Goal: Feedback & Contribution: Leave review/rating

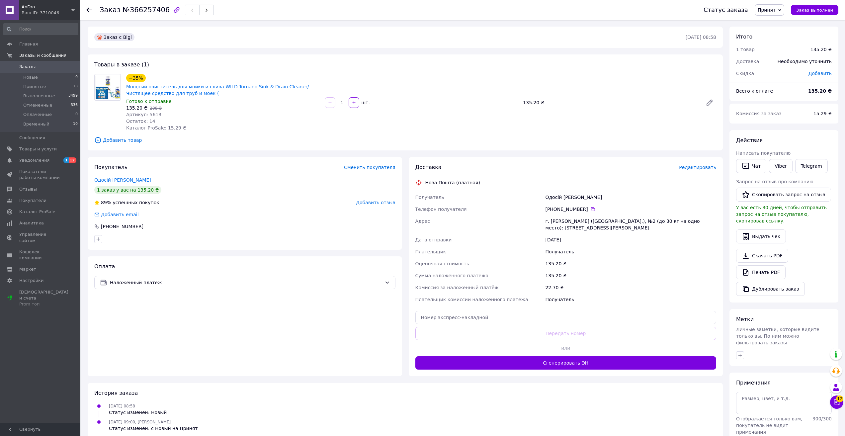
click at [50, 10] on div "Ваш ID: 3710046" at bounding box center [51, 13] width 58 height 6
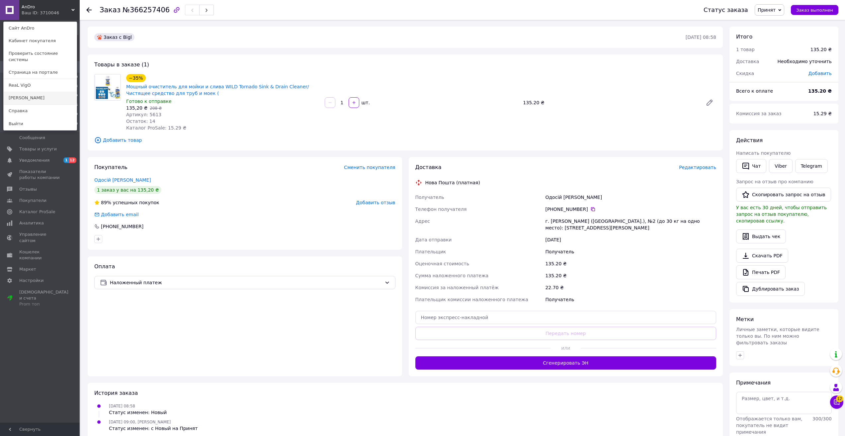
click at [29, 92] on link "[PERSON_NAME]" at bounding box center [40, 98] width 73 height 13
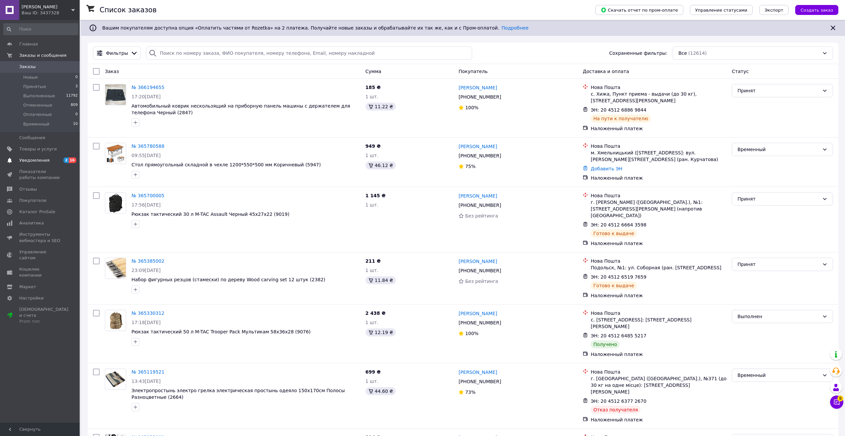
click at [36, 162] on span "Уведомления" at bounding box center [34, 160] width 30 height 6
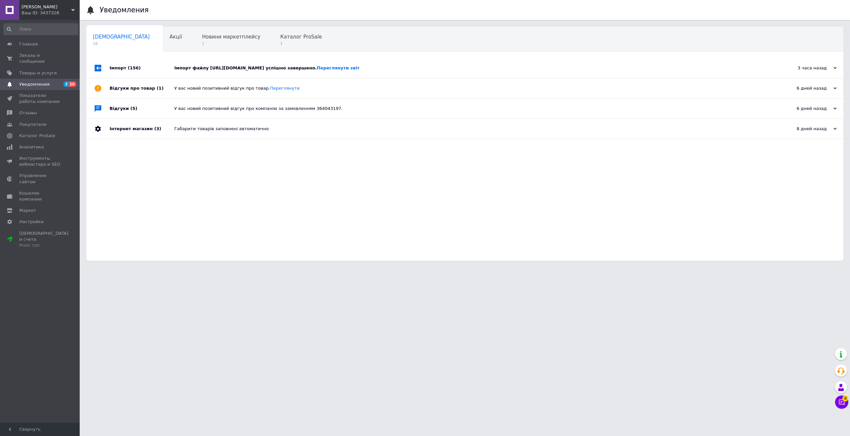
click at [214, 65] on div "Імпорт файлу https://vgts.salesdrive.me/export/yml/export.yml?publicKey=yj-p9SF…" at bounding box center [472, 68] width 596 height 20
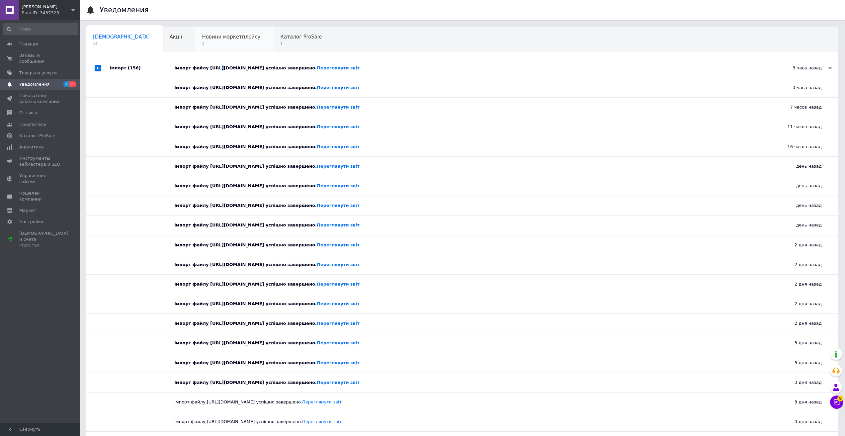
click at [202, 41] on span "1" at bounding box center [231, 43] width 58 height 5
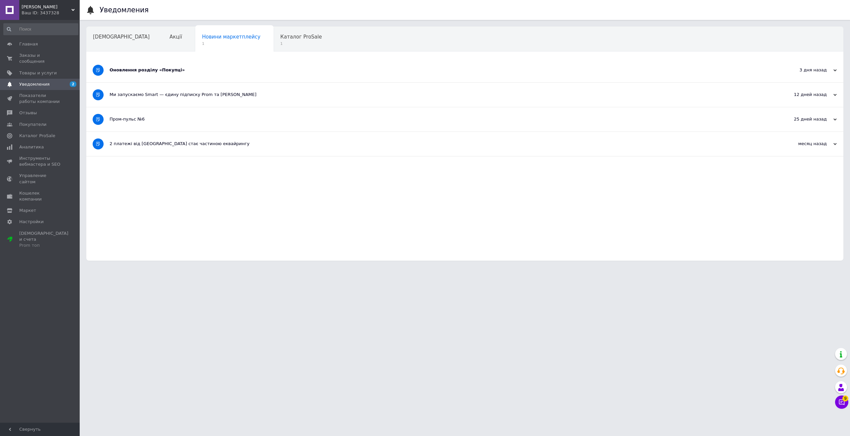
click at [121, 72] on div "Оновлення розділу «Покупці»" at bounding box center [440, 70] width 661 height 6
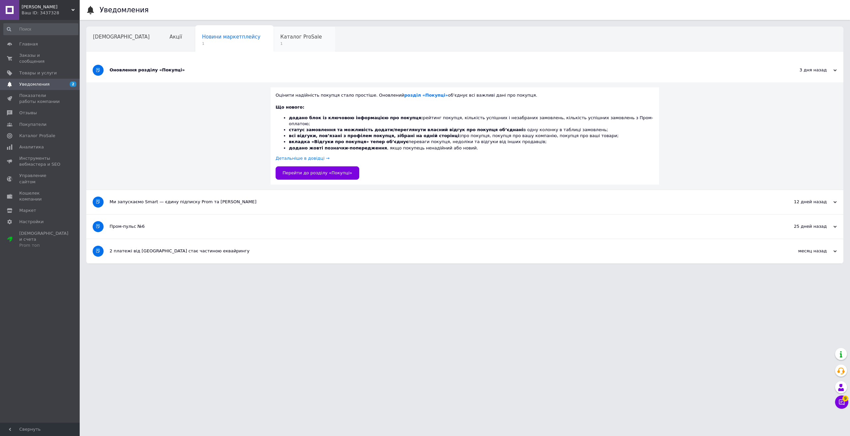
click at [280, 37] on span "Каталог ProSale" at bounding box center [300, 37] width 41 height 6
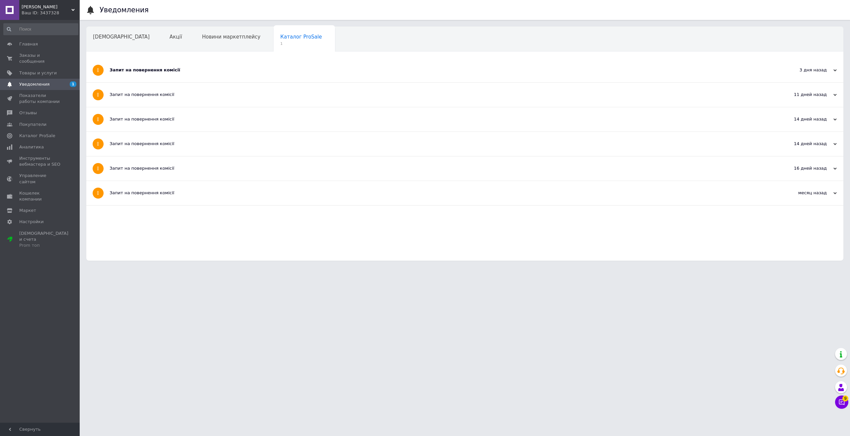
click at [151, 71] on div "Запит на повернення комісії" at bounding box center [440, 70] width 661 height 6
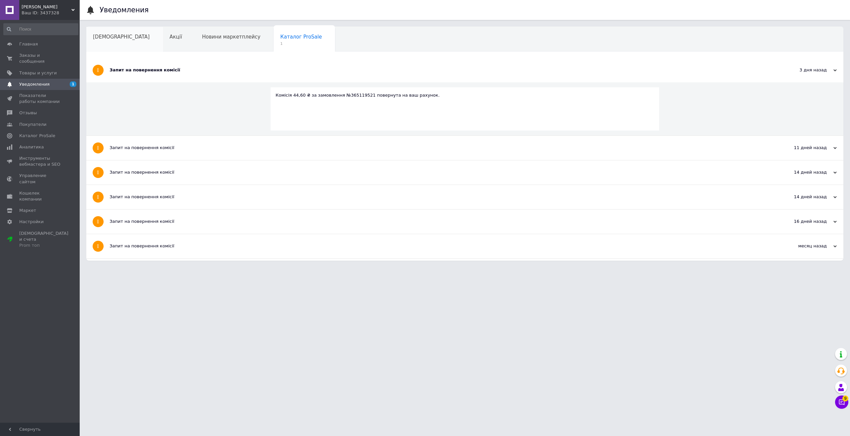
click at [120, 44] on div "[DEMOGRAPHIC_DATA]" at bounding box center [124, 39] width 77 height 25
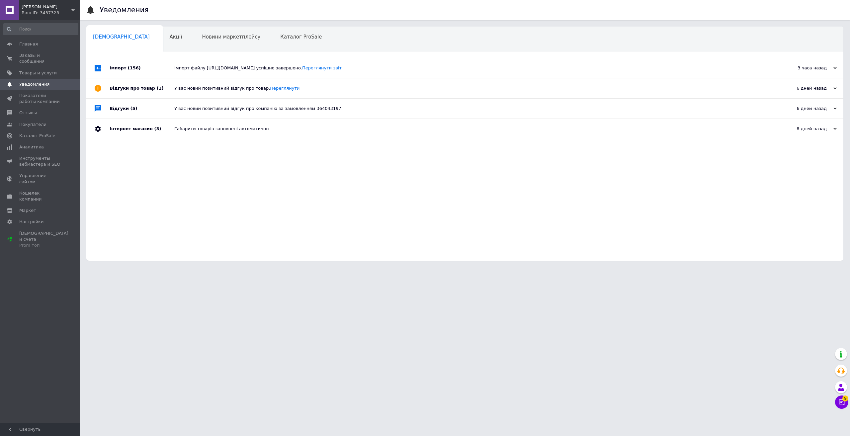
click at [52, 14] on div "Ваш ID: 3437328" at bounding box center [51, 13] width 58 height 6
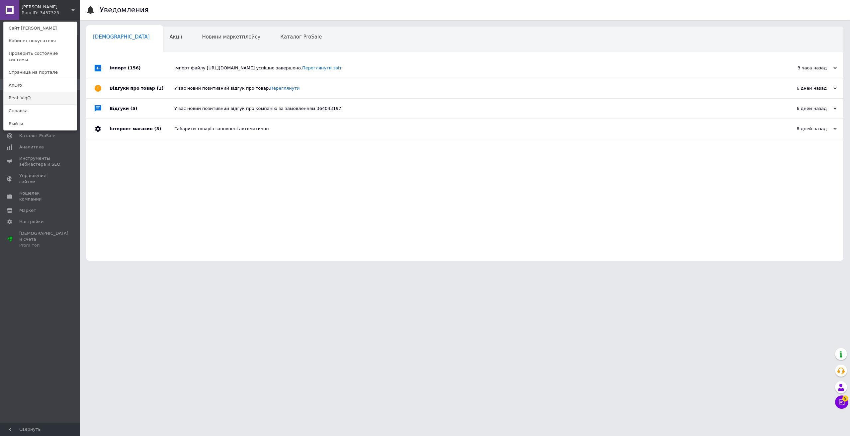
click at [32, 92] on link "ReaL VigO" at bounding box center [40, 98] width 73 height 13
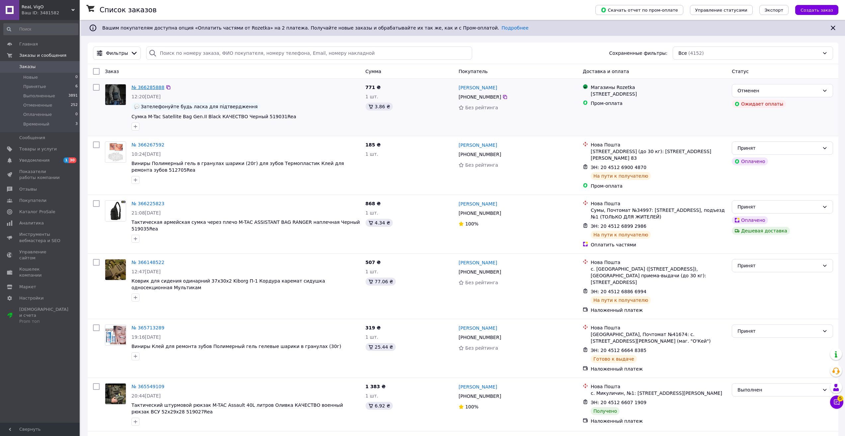
click at [152, 88] on link "№ 366285888" at bounding box center [147, 87] width 33 height 5
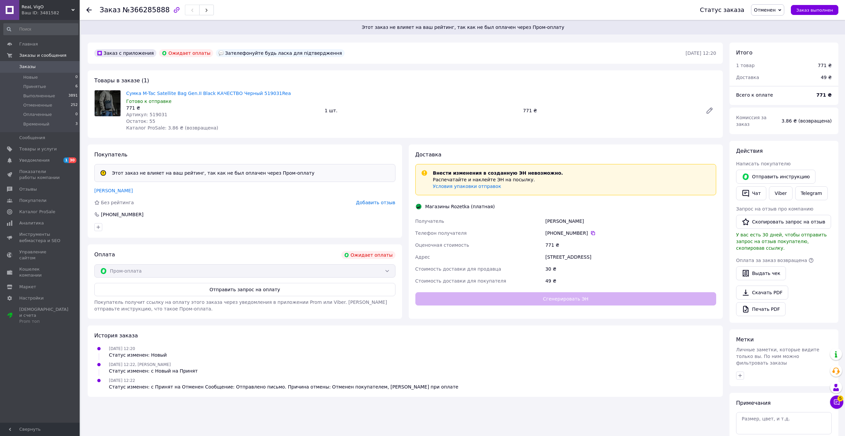
click at [387, 200] on span "Добавить отзыв" at bounding box center [375, 202] width 39 height 5
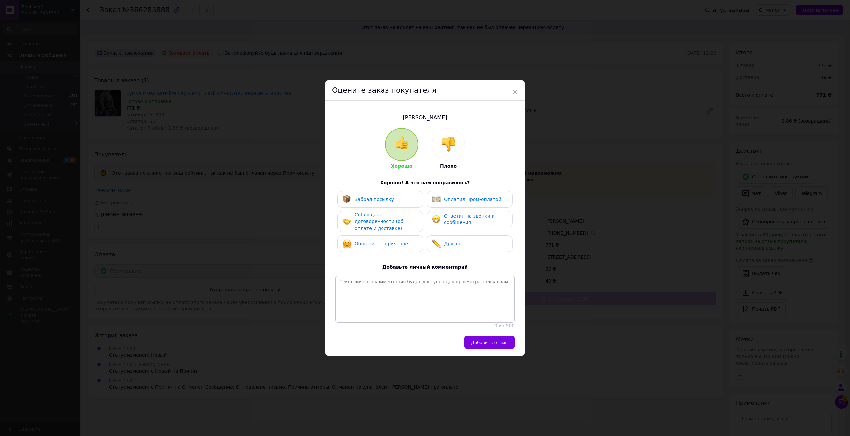
click at [452, 160] on div at bounding box center [448, 144] width 33 height 33
click at [403, 216] on span "Не соблюдает договоренности (об оплате и доставке)" at bounding box center [378, 221] width 49 height 19
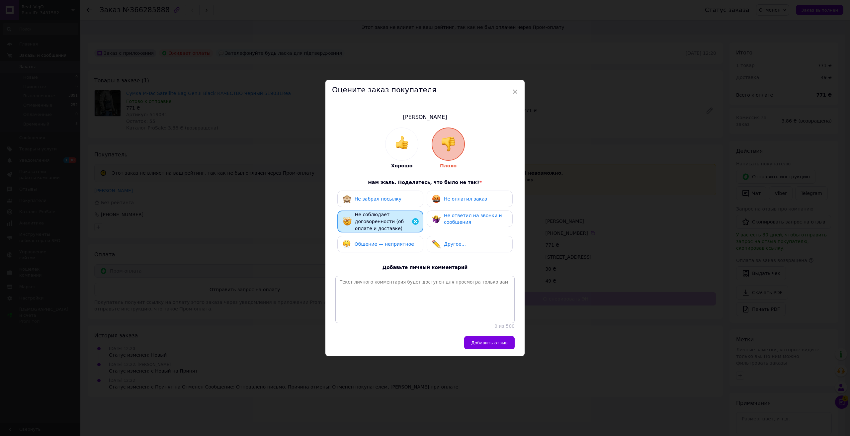
click at [478, 196] on span "Не оплатил заказ" at bounding box center [465, 198] width 43 height 5
click at [483, 344] on span "Добавить отзыв" at bounding box center [489, 342] width 37 height 5
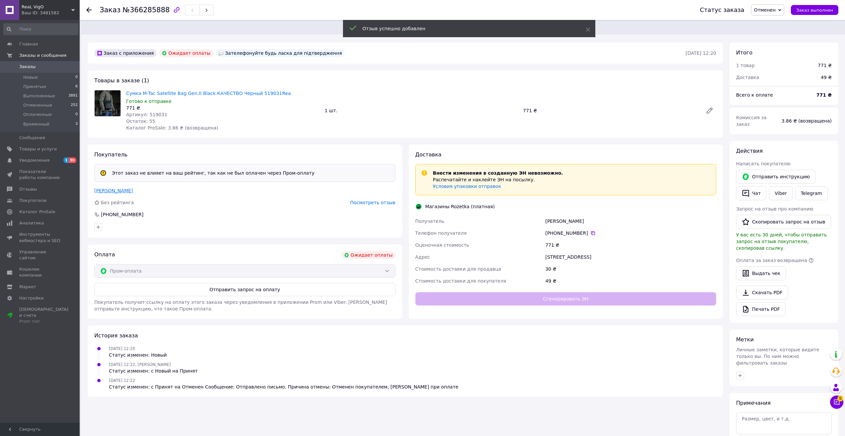
click at [108, 191] on link "Ковалевская Елизавета" at bounding box center [113, 190] width 39 height 5
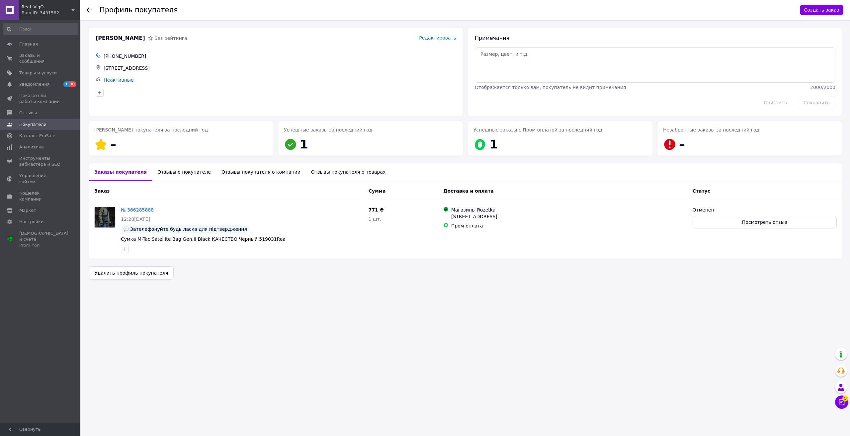
click at [184, 174] on div "Отзывы о покупателе" at bounding box center [184, 171] width 64 height 17
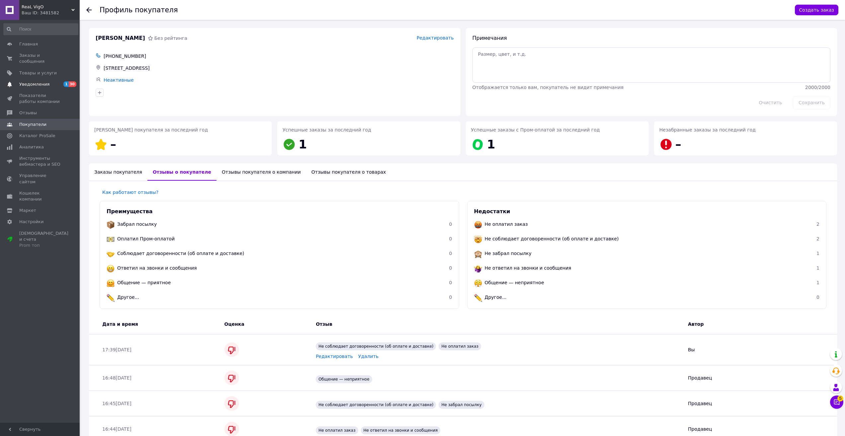
click at [42, 81] on span "Уведомления" at bounding box center [34, 84] width 30 height 6
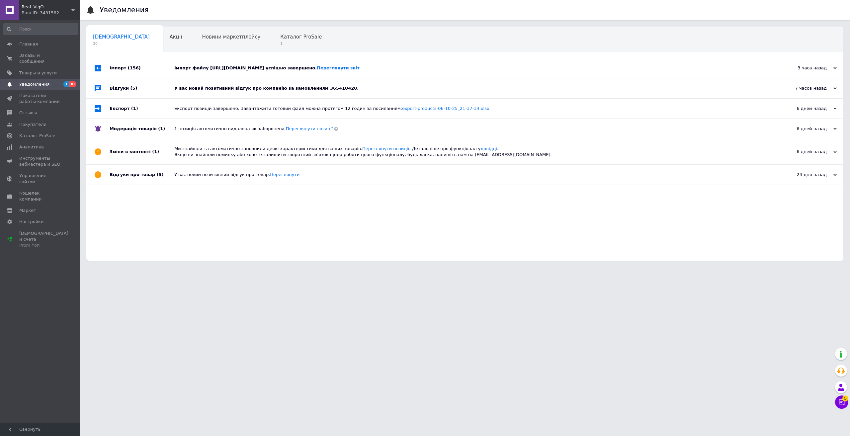
click at [177, 86] on div "У вас новий позитивний відгук про компанію за замовленням 365410420." at bounding box center [472, 88] width 596 height 6
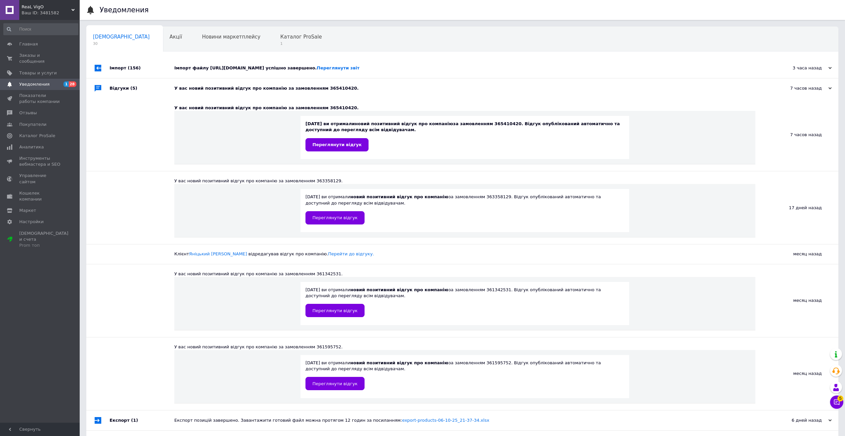
click at [255, 69] on div "Імпорт файлу [URL][DOMAIN_NAME] успішно завершено. Переглянути звіт" at bounding box center [469, 68] width 591 height 6
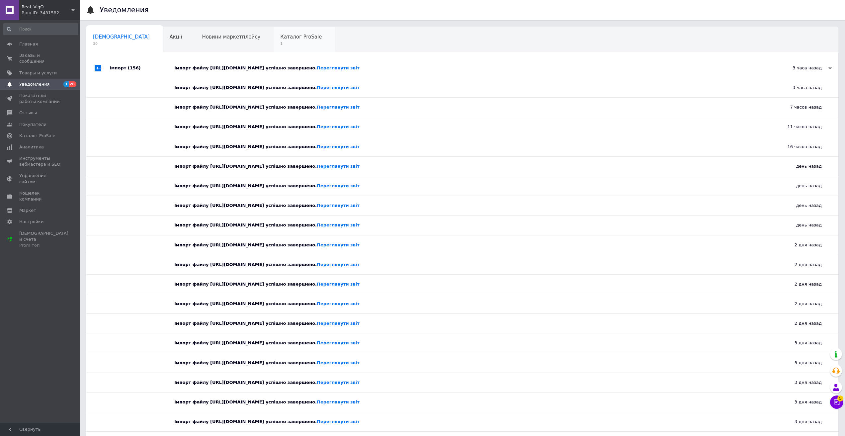
click at [280, 42] on span "1" at bounding box center [300, 43] width 41 height 5
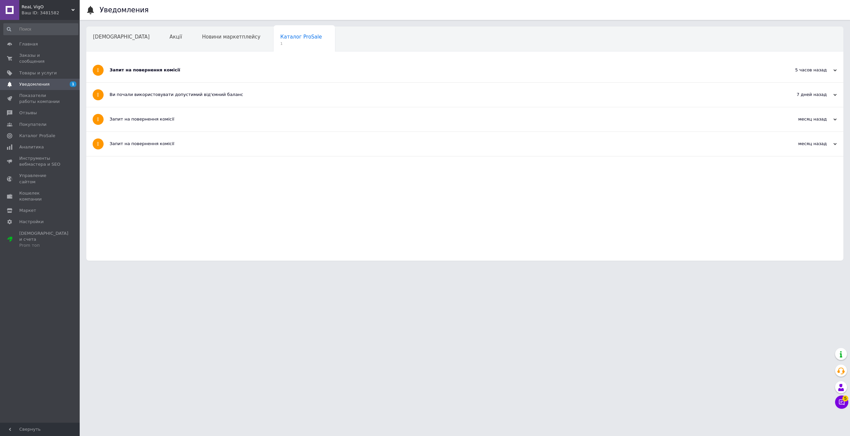
click at [133, 66] on div "Запит на повернення комісії" at bounding box center [440, 70] width 661 height 24
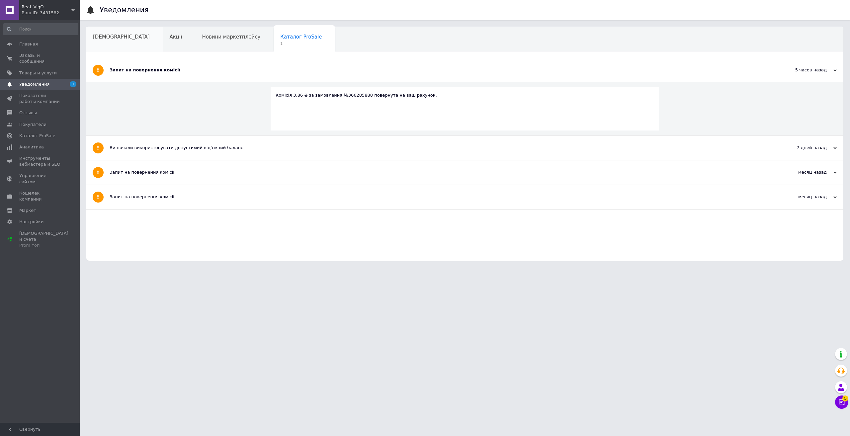
click at [108, 40] on span "[DEMOGRAPHIC_DATA]" at bounding box center [121, 37] width 57 height 6
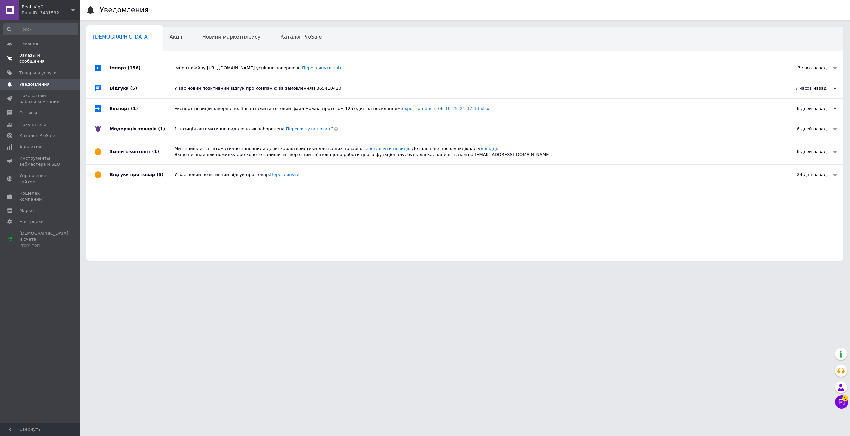
click at [36, 55] on span "Заказы и сообщения" at bounding box center [40, 58] width 42 height 12
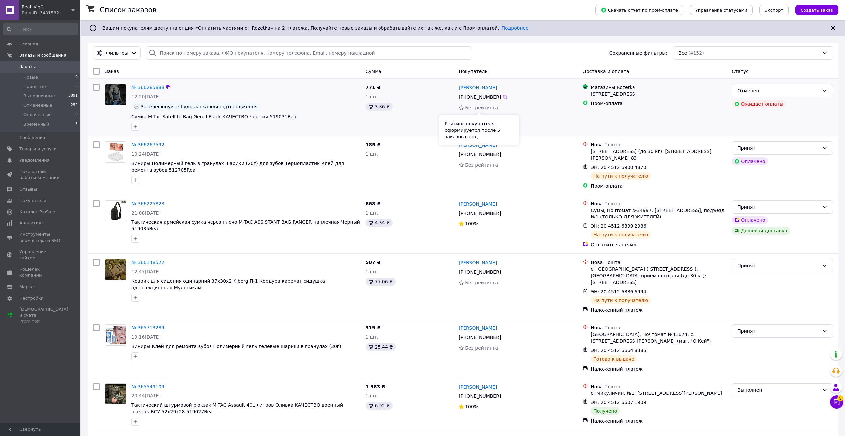
click at [483, 110] on span "Без рейтинга" at bounding box center [481, 107] width 33 height 5
click at [54, 11] on div "Ваш ID: 3481582" at bounding box center [51, 13] width 58 height 6
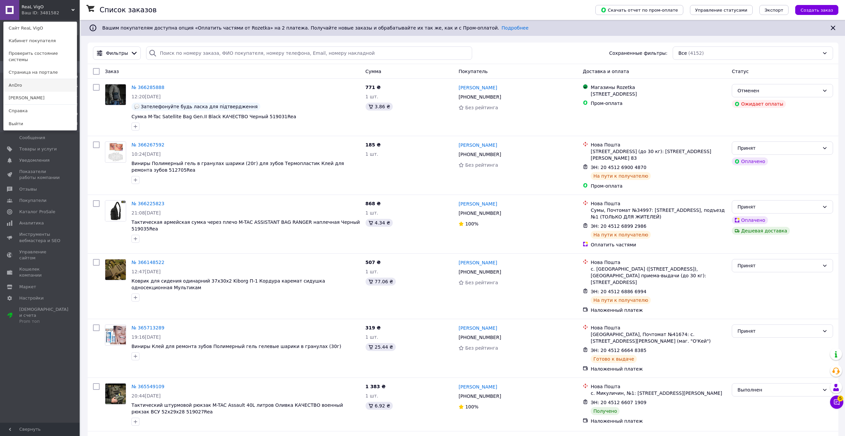
click at [41, 79] on link "AnDro" at bounding box center [40, 85] width 73 height 13
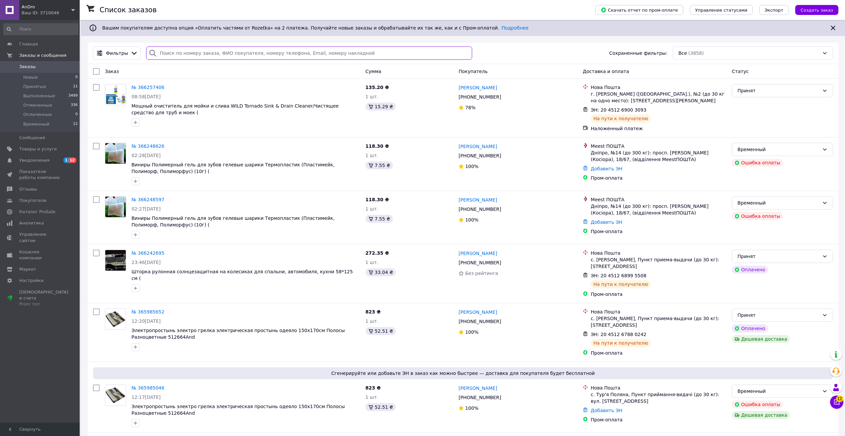
click at [170, 50] on input "search" at bounding box center [309, 52] width 326 height 13
paste input "365286267"
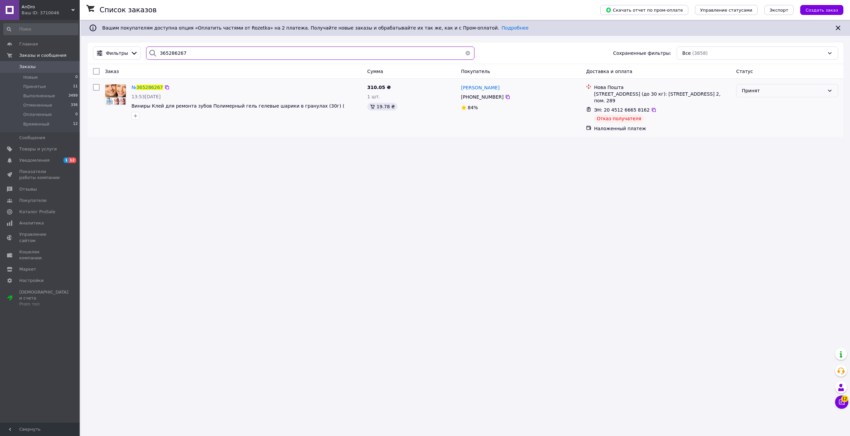
type input "365286267"
click at [760, 92] on div "Принят" at bounding box center [783, 90] width 83 height 7
click at [758, 139] on li "Временный" at bounding box center [786, 141] width 101 height 12
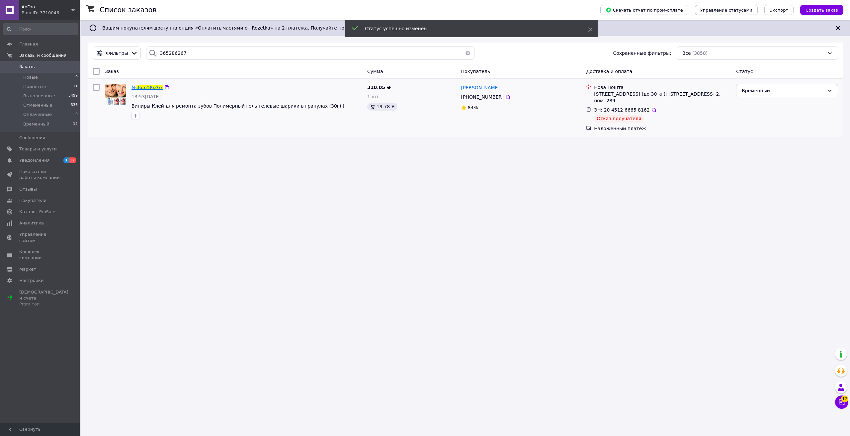
click at [151, 88] on span "365286267" at bounding box center [149, 87] width 27 height 5
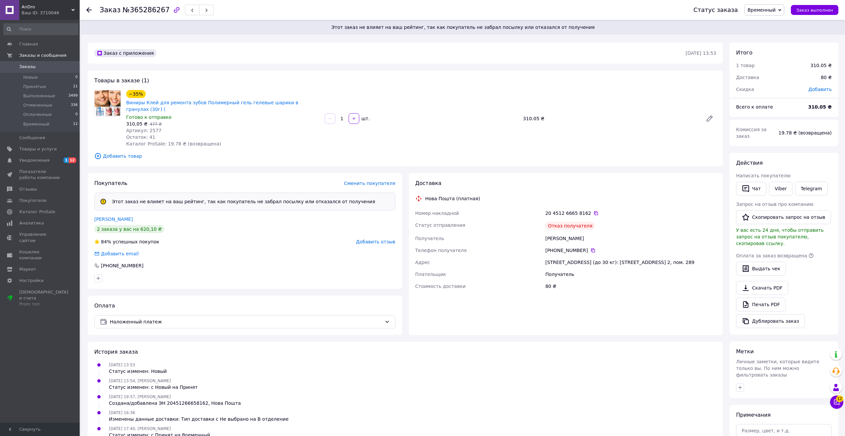
click at [376, 239] on span "Добавить отзыв" at bounding box center [375, 241] width 39 height 5
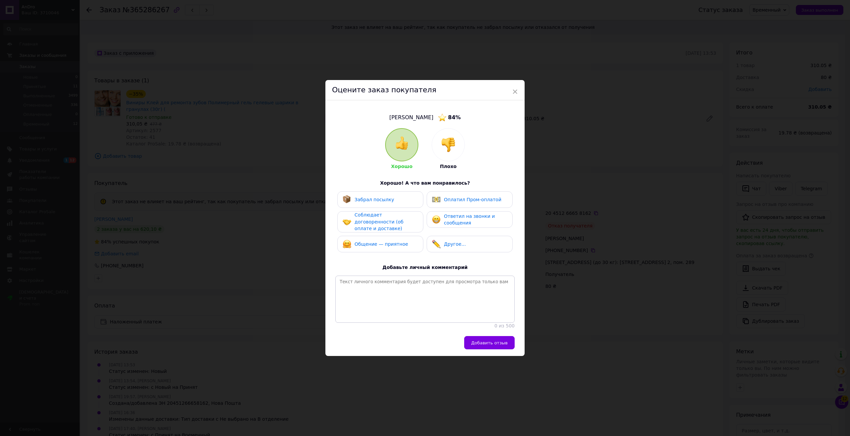
click at [451, 153] on div at bounding box center [448, 144] width 33 height 33
click at [400, 241] on span "Общение — неприятное" at bounding box center [383, 243] width 59 height 5
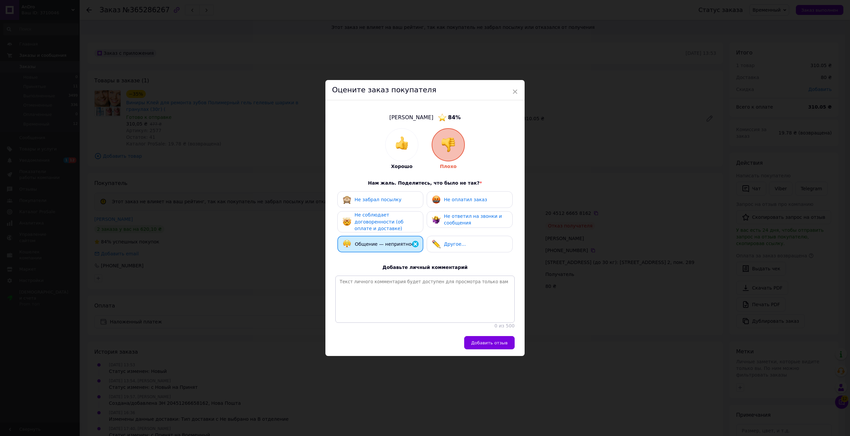
click at [403, 200] on div "Не забрал посылку" at bounding box center [380, 199] width 75 height 9
click at [492, 340] on button "Добавить отзыв" at bounding box center [489, 342] width 50 height 13
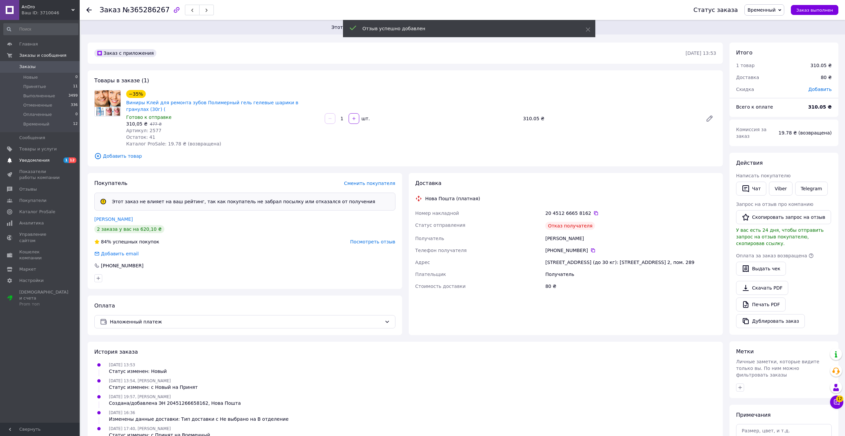
click at [40, 159] on span "Уведомления" at bounding box center [34, 160] width 30 height 6
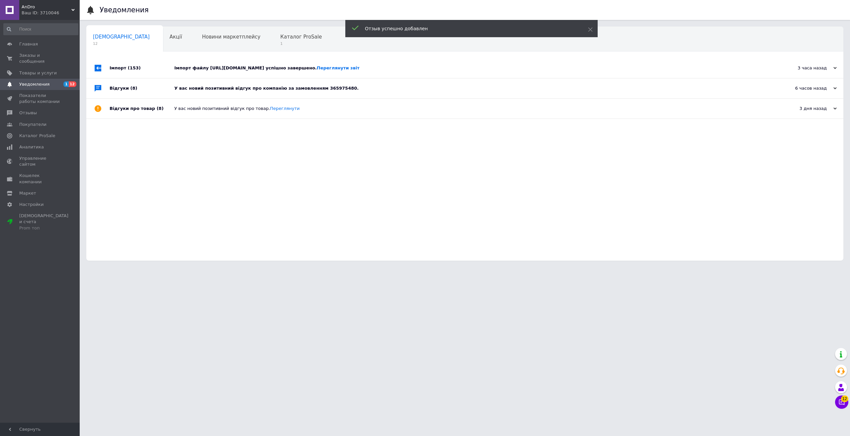
click at [241, 93] on div "У вас новий позитивний відгук про компанію за замовленням 365975480." at bounding box center [472, 88] width 596 height 20
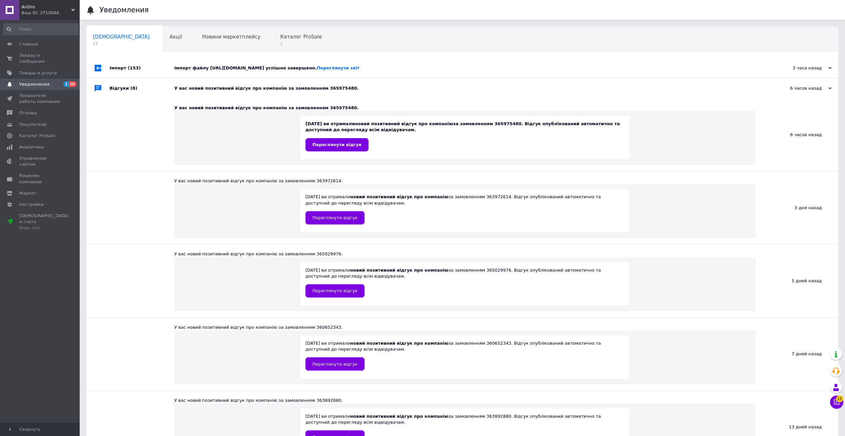
click at [260, 71] on div "Імпорт файлу [URL][DOMAIN_NAME] успішно завершено. Переглянути звіт" at bounding box center [469, 68] width 591 height 6
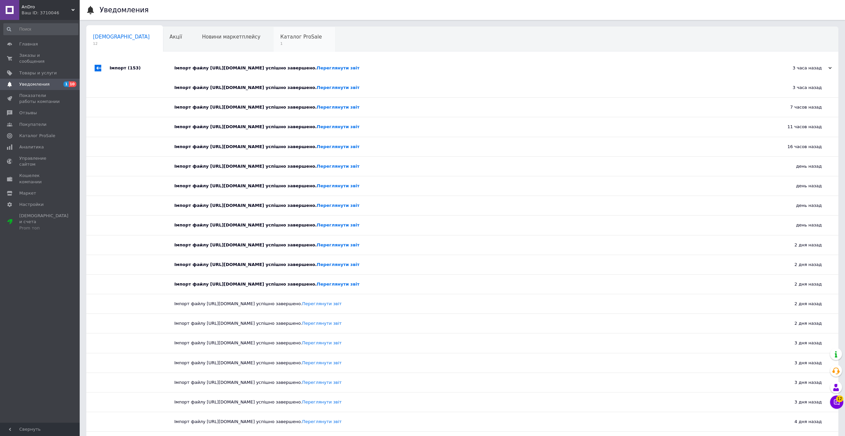
click at [280, 38] on span "Каталог ProSale" at bounding box center [300, 37] width 41 height 6
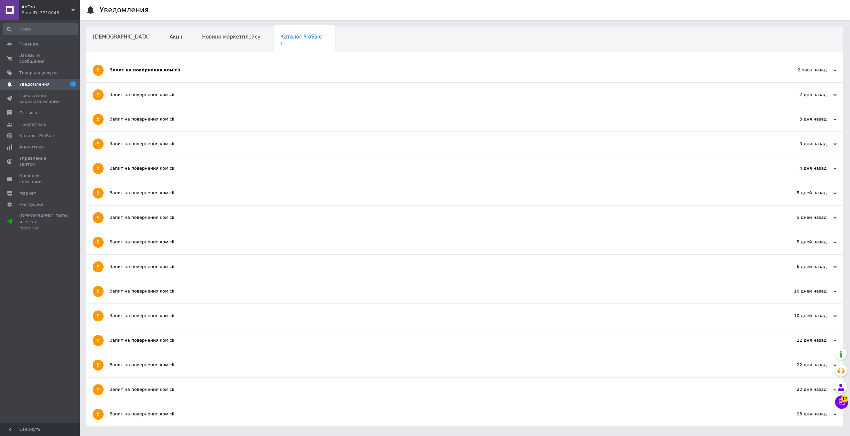
click at [118, 70] on div "Запит на повернення комісії" at bounding box center [440, 70] width 661 height 6
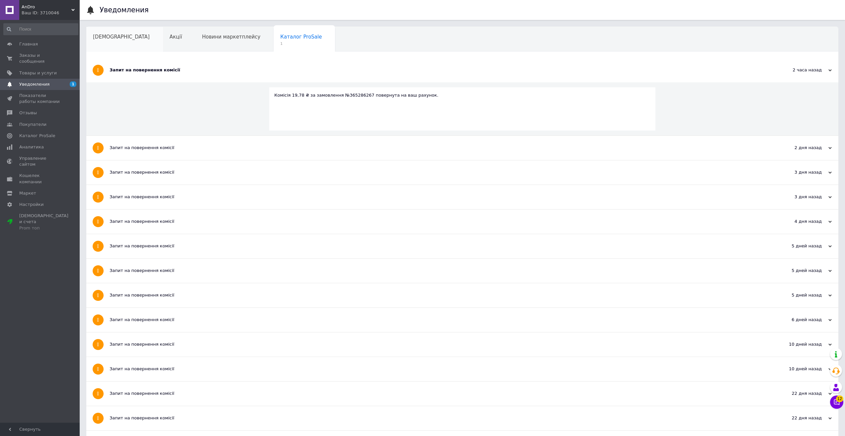
click at [110, 36] on span "[DEMOGRAPHIC_DATA]" at bounding box center [121, 37] width 57 height 6
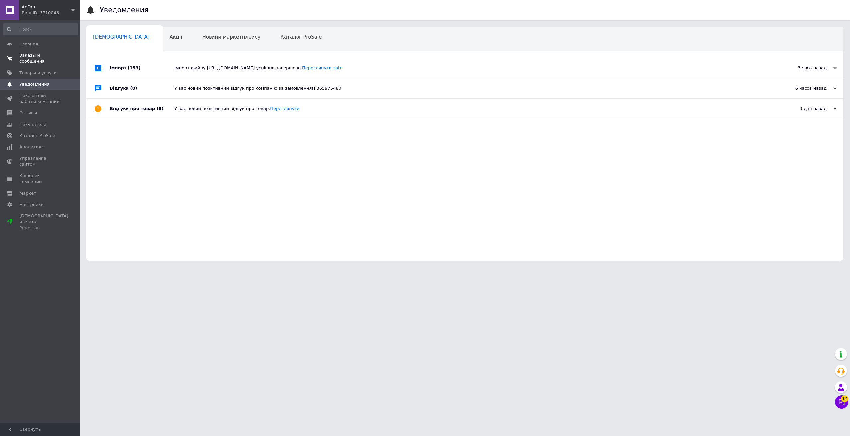
click at [57, 56] on span "Заказы и сообщения" at bounding box center [40, 58] width 42 height 12
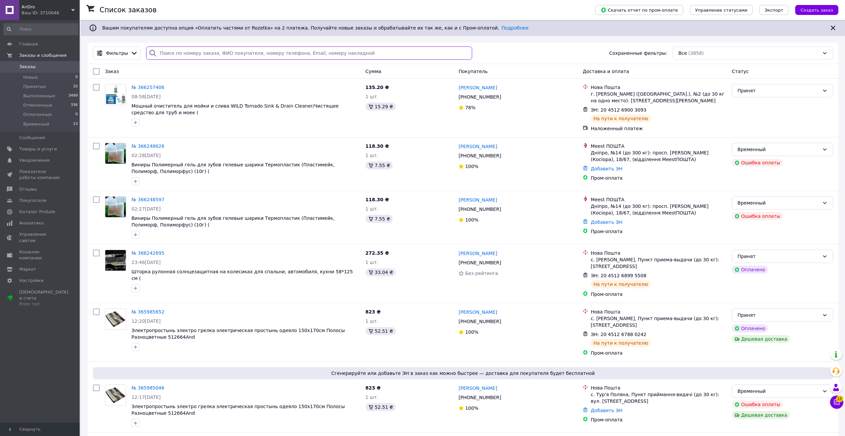
click at [207, 50] on input "search" at bounding box center [309, 52] width 326 height 13
paste input "365286267"
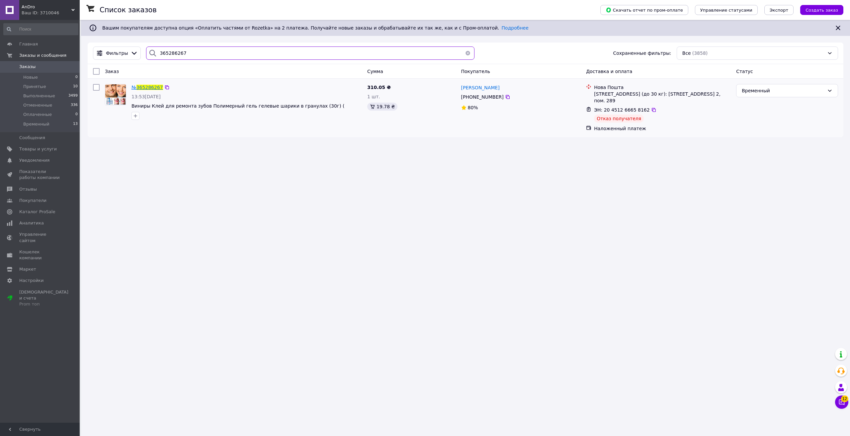
type input "365286267"
click at [146, 86] on span "365286267" at bounding box center [149, 87] width 27 height 5
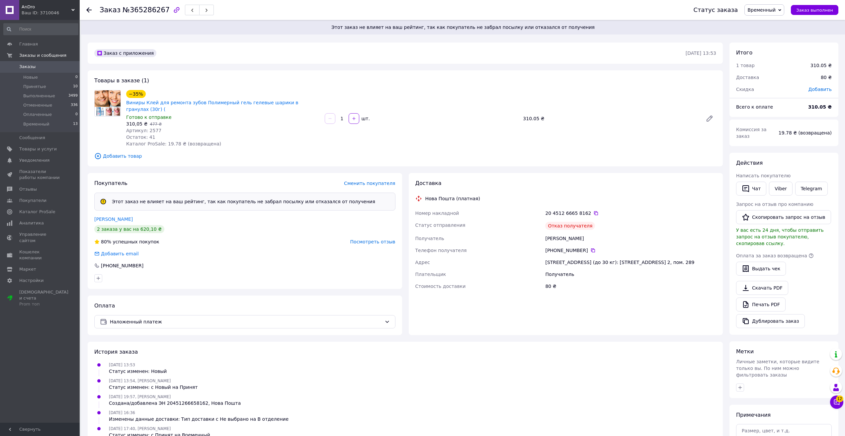
click at [382, 239] on span "Посмотреть отзыв" at bounding box center [372, 241] width 45 height 5
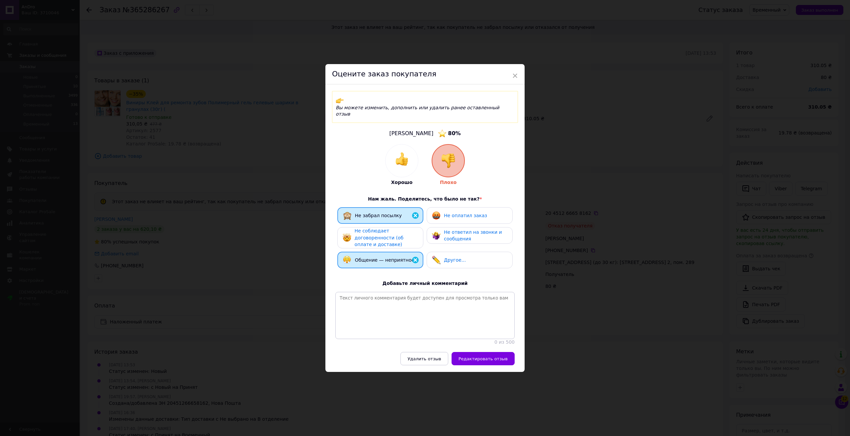
click at [249, 235] on div "× Оцените заказ покупателя Вы можете изменить, дополнить или удалить ранее оста…" at bounding box center [425, 218] width 850 height 436
